Goal: Browse casually

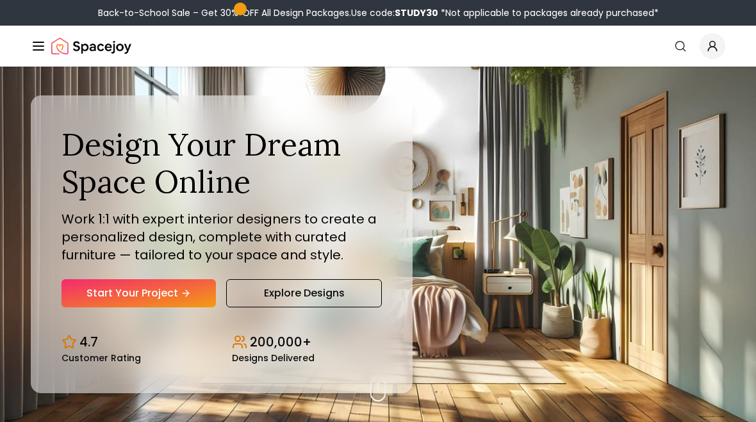
click at [330, 302] on link "Explore Designs" at bounding box center [304, 293] width 156 height 28
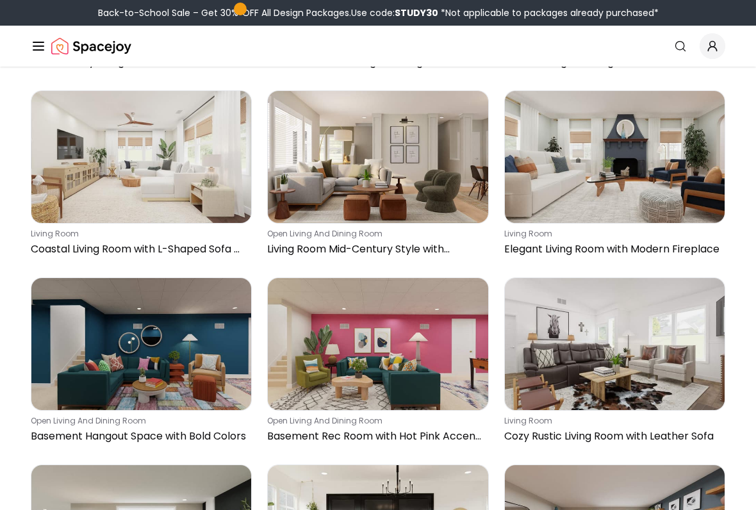
scroll to position [3657, 0]
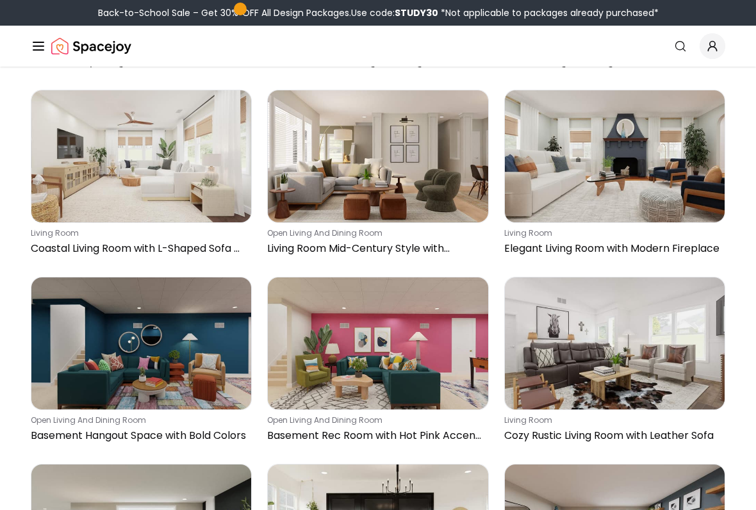
click at [649, 252] on p "Elegant Living Room with Modern Fireplace" at bounding box center [612, 249] width 216 height 15
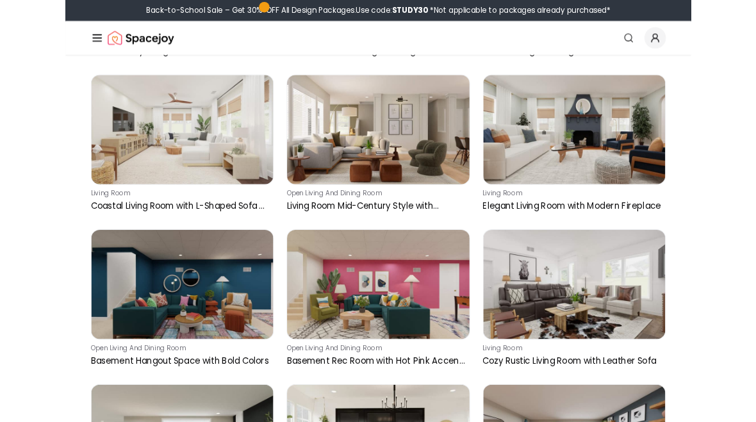
scroll to position [3694, 0]
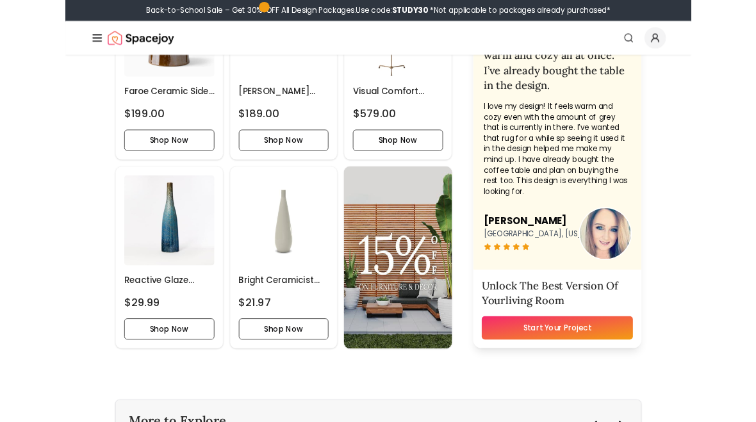
scroll to position [3611, 0]
